Goal: Navigation & Orientation: Find specific page/section

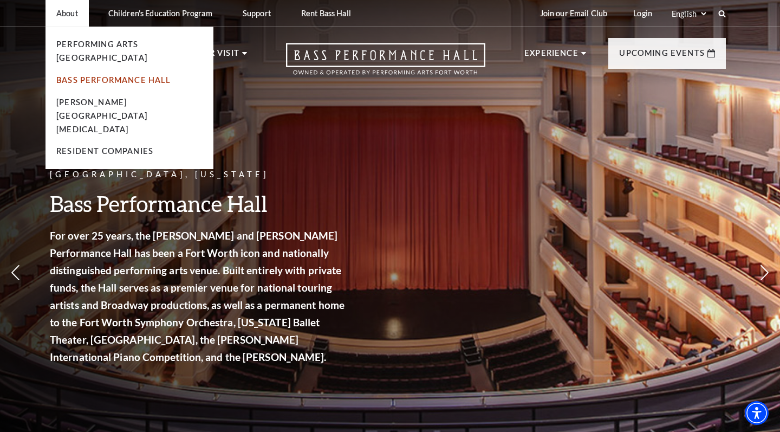
click at [71, 75] on link "Bass Performance Hall" at bounding box center [113, 79] width 115 height 9
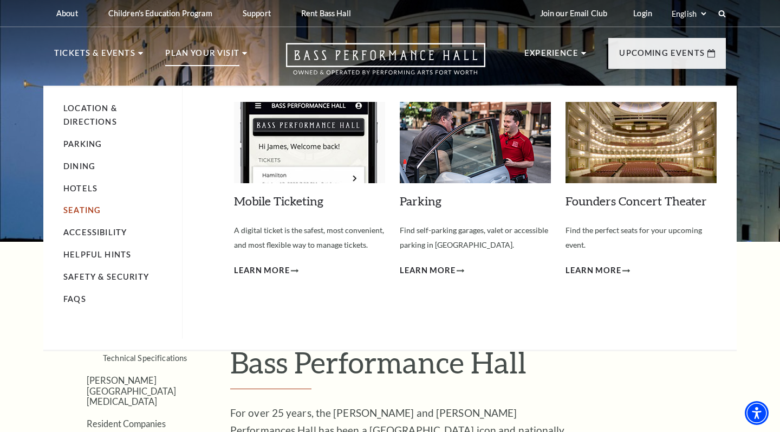
click at [79, 205] on link "Seating" at bounding box center [81, 209] width 37 height 9
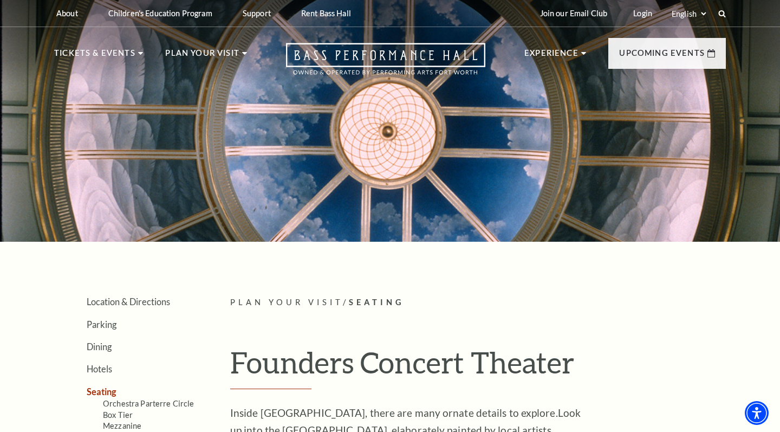
scroll to position [278, 0]
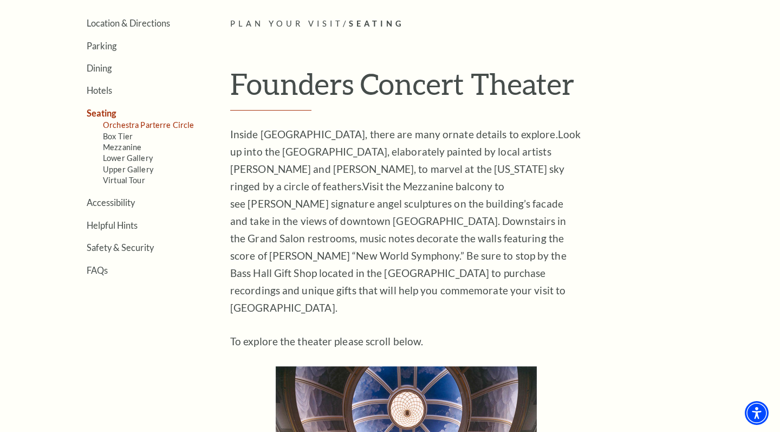
click at [142, 123] on link "Orchestra Parterre Circle" at bounding box center [149, 124] width 92 height 9
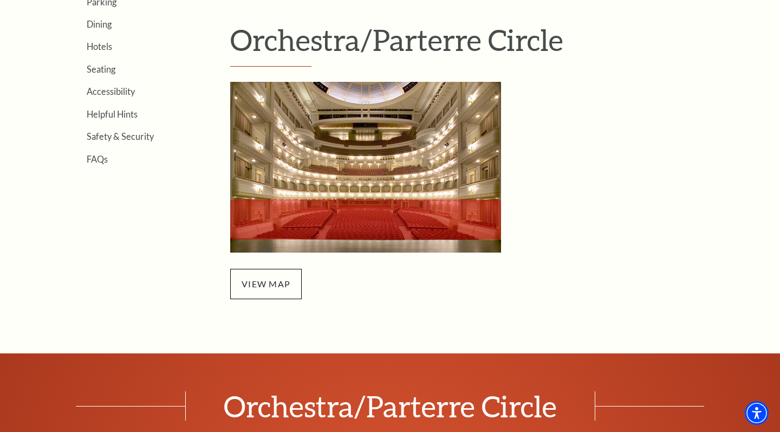
scroll to position [326, 0]
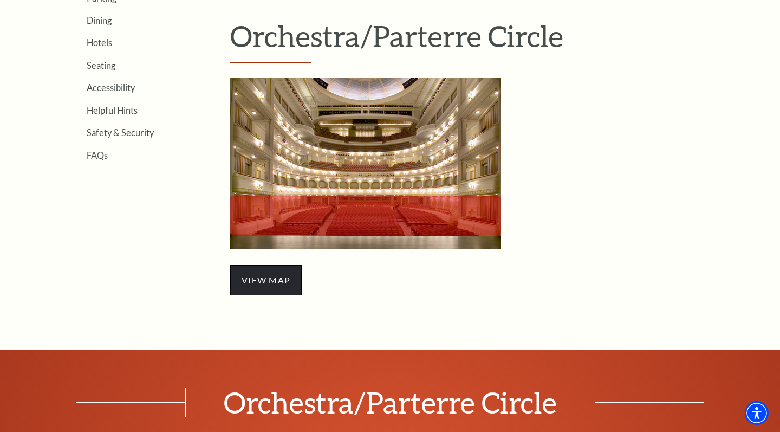
click at [259, 275] on span "view map" at bounding box center [265, 280] width 71 height 30
